Goal: Transaction & Acquisition: Purchase product/service

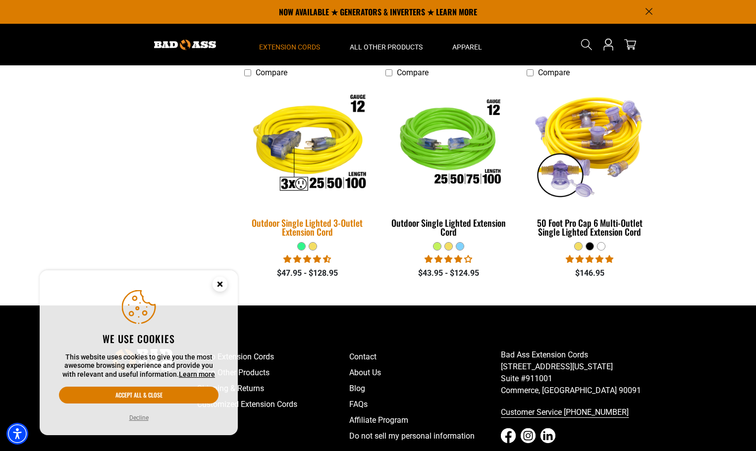
scroll to position [694, 0]
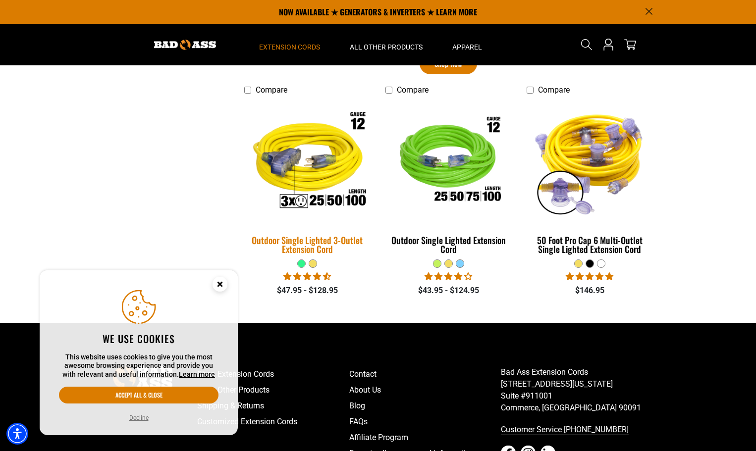
click at [318, 170] on img at bounding box center [307, 162] width 139 height 127
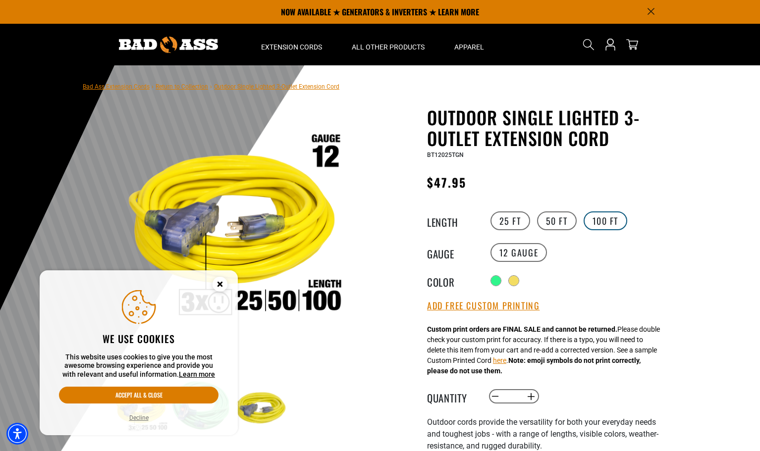
click at [596, 225] on label "100 FT" at bounding box center [606, 221] width 44 height 19
click at [557, 225] on label "50 FT" at bounding box center [557, 221] width 40 height 19
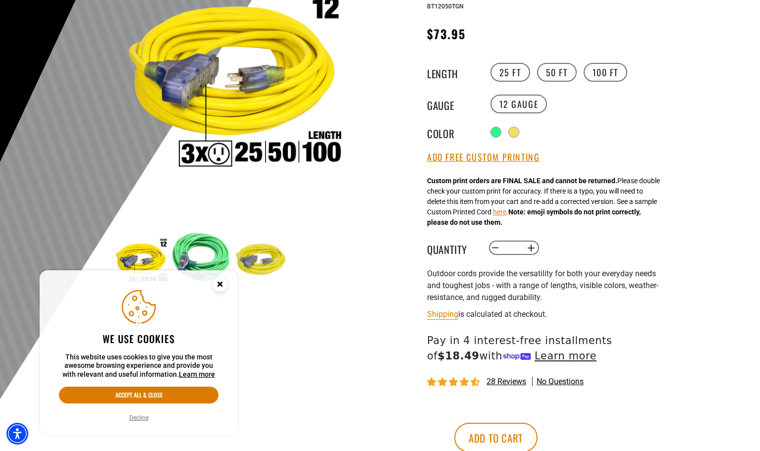
scroll to position [198, 0]
